Goal: Task Accomplishment & Management: Use online tool/utility

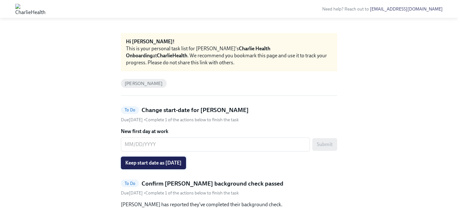
click at [181, 159] on button "Keep start date as [DATE]" at bounding box center [153, 163] width 65 height 13
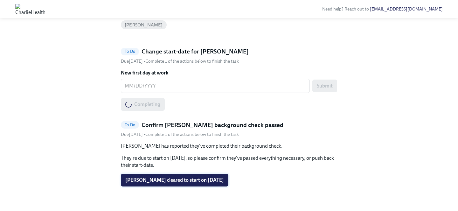
click at [181, 181] on span "[PERSON_NAME] cleared to start on [DATE]" at bounding box center [174, 180] width 99 height 6
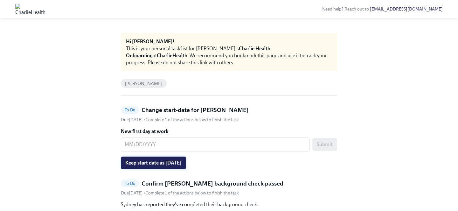
click at [182, 160] on span "Keep start date as [DATE]" at bounding box center [153, 163] width 56 height 6
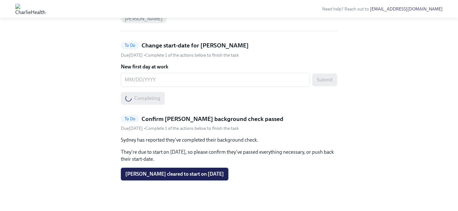
click at [180, 178] on button "Sydney Sullivan cleared to start on 10/20/2025" at bounding box center [175, 174] width 108 height 13
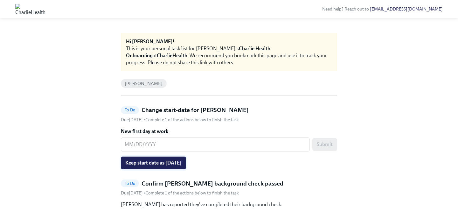
click at [172, 165] on span "Keep start date as [DATE]" at bounding box center [153, 163] width 56 height 6
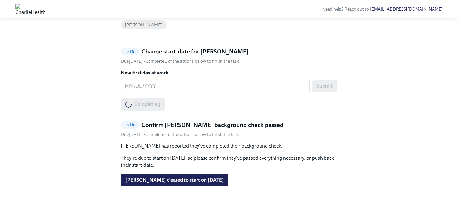
scroll to position [65, 0]
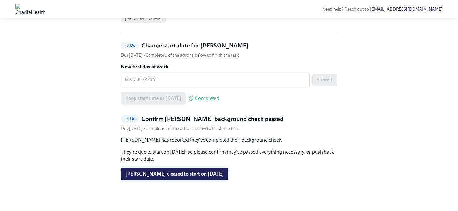
click at [171, 174] on span "Blake Henry cleared to start on 10/20/2025" at bounding box center [174, 174] width 99 height 6
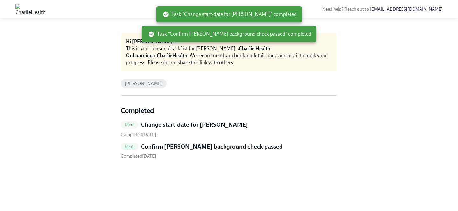
scroll to position [0, 0]
